Goal: Use online tool/utility: Utilize a website feature to perform a specific function

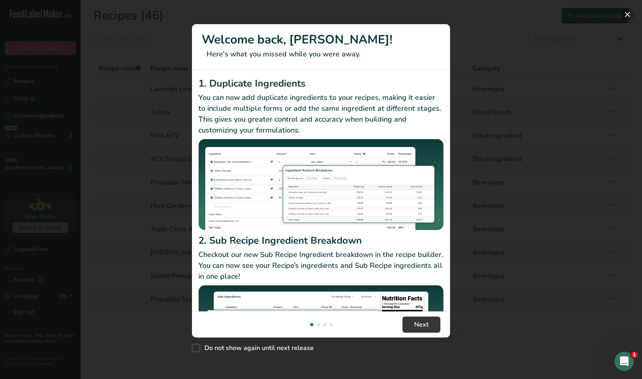
click at [625, 17] on button "New Features" at bounding box center [627, 14] width 13 height 13
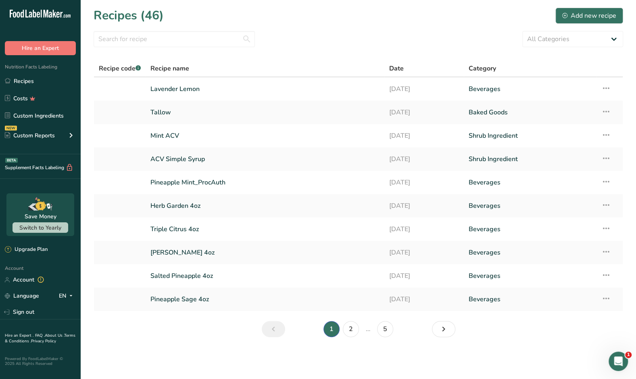
click at [186, 89] on link "Lavender Lemon" at bounding box center [264, 89] width 228 height 17
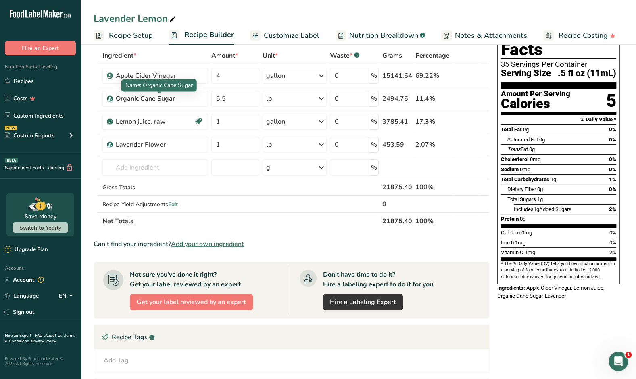
scroll to position [40, 0]
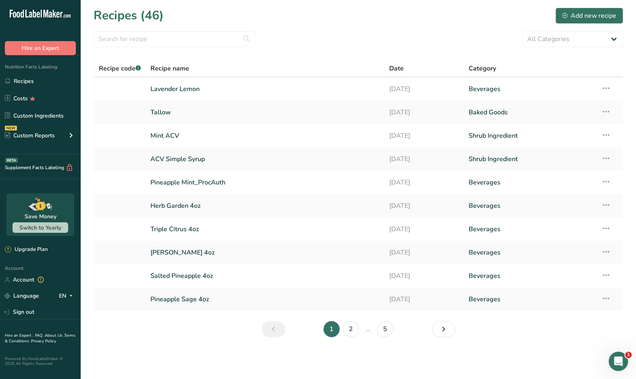
click at [609, 89] on icon at bounding box center [605, 88] width 10 height 15
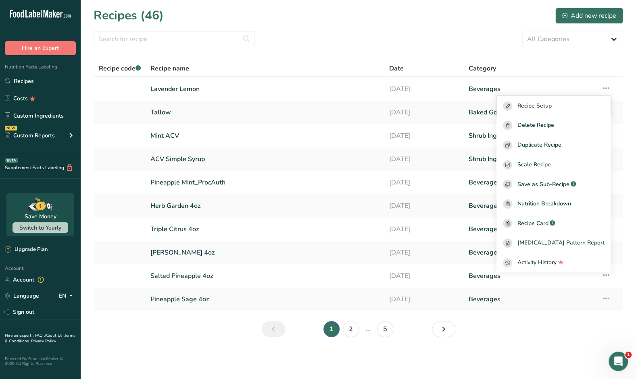
click at [551, 103] on span "Recipe Setup" at bounding box center [534, 106] width 34 height 9
select select "22"
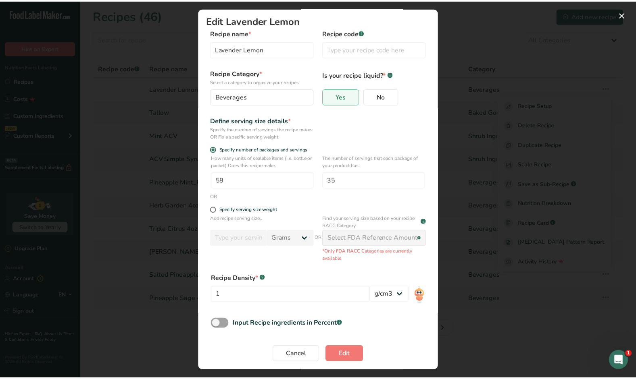
scroll to position [9, 0]
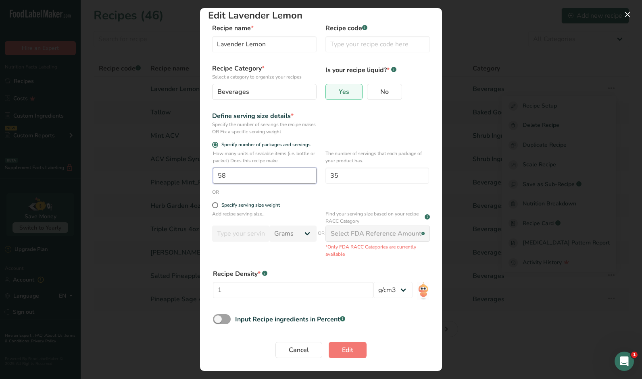
click at [237, 178] on input "58" at bounding box center [265, 176] width 104 height 16
click at [346, 175] on input "35" at bounding box center [377, 176] width 104 height 16
click at [221, 173] on input "58" at bounding box center [265, 176] width 104 height 16
click at [152, 134] on div "Edit Recipe Modal" at bounding box center [321, 189] width 642 height 379
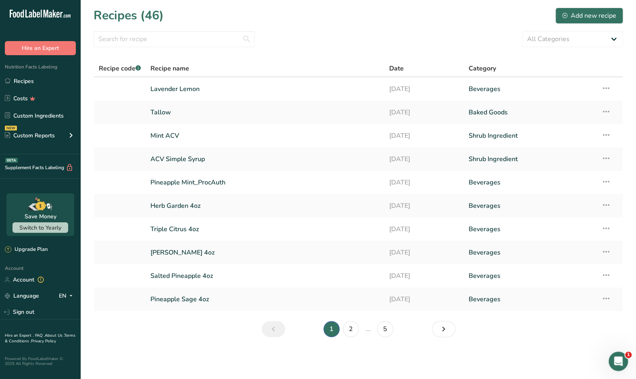
click at [182, 90] on link "Lavender Lemon" at bounding box center [264, 89] width 228 height 17
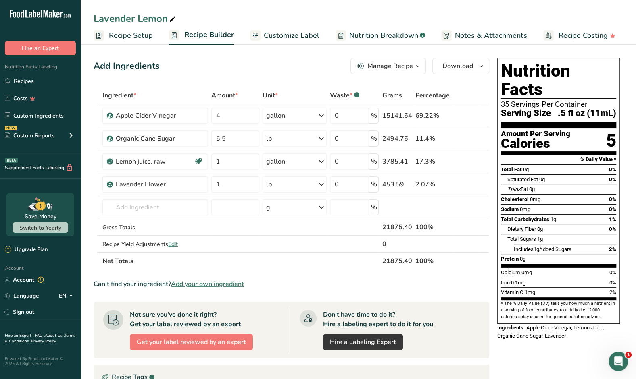
drag, startPoint x: 501, startPoint y: 85, endPoint x: 594, endPoint y: 85, distance: 92.7
click at [594, 100] on div "35 Servings Per Container" at bounding box center [558, 104] width 115 height 8
click at [610, 130] on div "5" at bounding box center [611, 140] width 10 height 21
click at [587, 108] on span ".5 fl oz (11mL)" at bounding box center [586, 113] width 58 height 10
drag, startPoint x: 569, startPoint y: 93, endPoint x: 603, endPoint y: 91, distance: 33.9
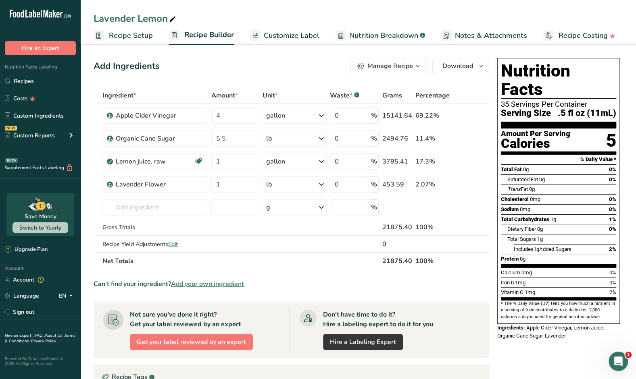
click at [603, 108] on span ".5 fl oz (11mL)" at bounding box center [586, 113] width 58 height 10
